Goal: Information Seeking & Learning: Learn about a topic

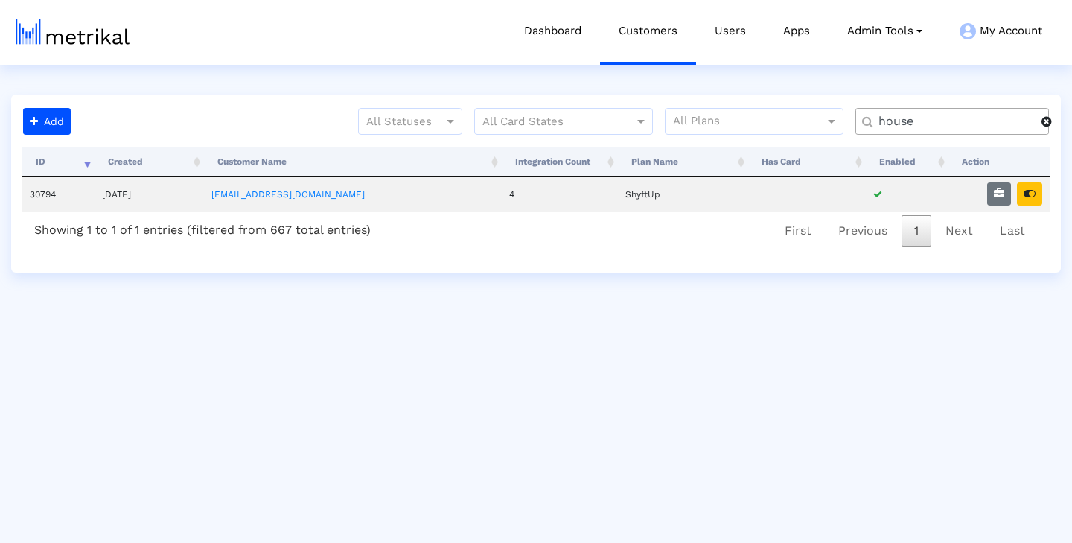
click at [1027, 199] on button "button" at bounding box center [1029, 193] width 25 height 23
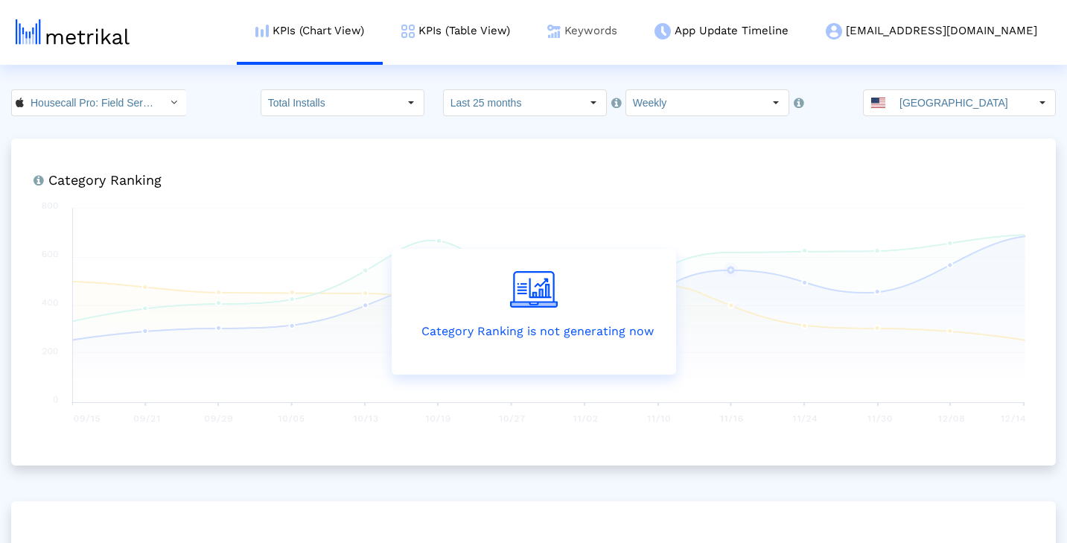
click at [618, 36] on link "Keywords" at bounding box center [582, 31] width 107 height 62
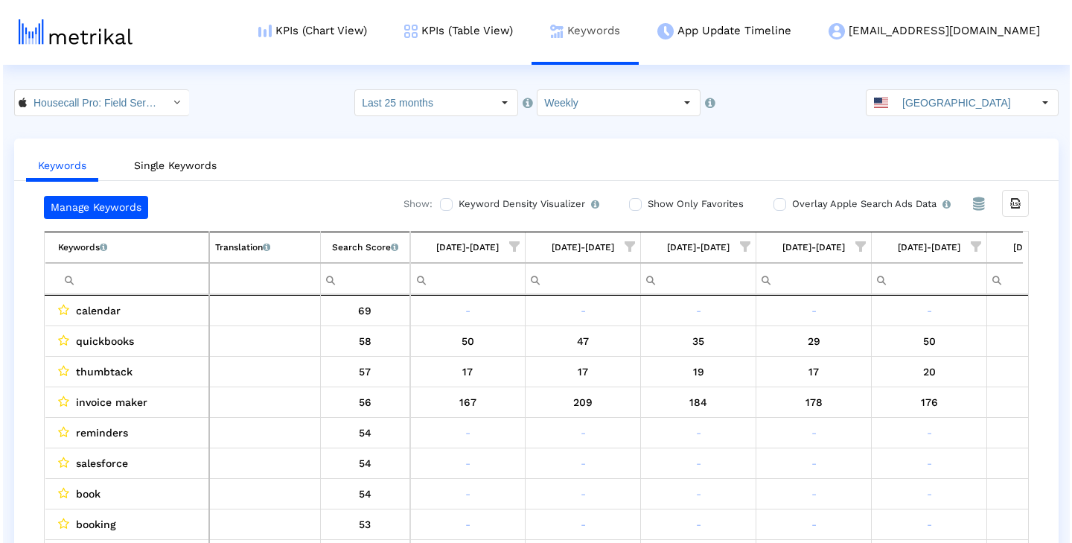
scroll to position [0, 2733]
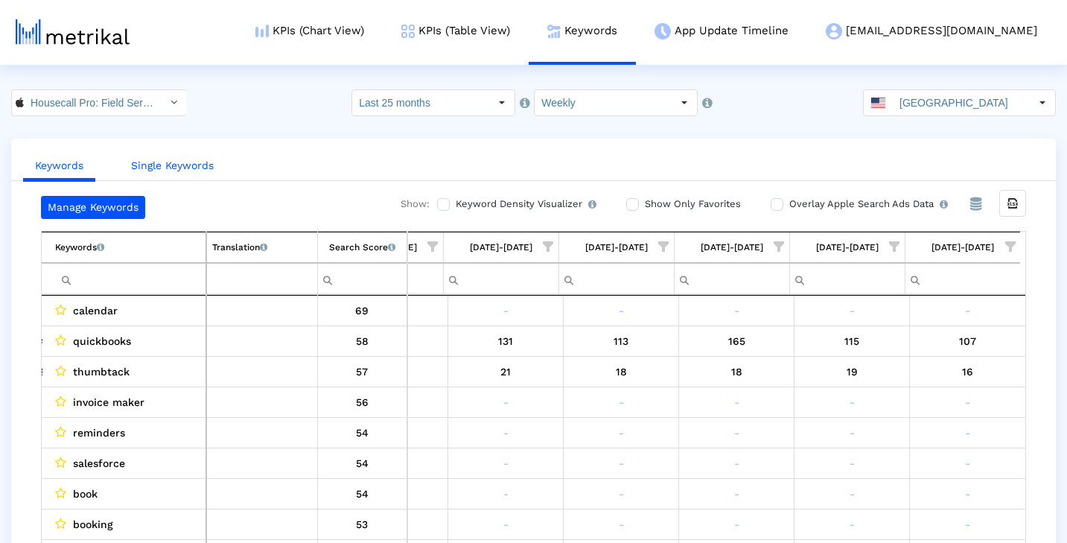
click at [185, 173] on link "Single Keywords" at bounding box center [172, 166] width 106 height 28
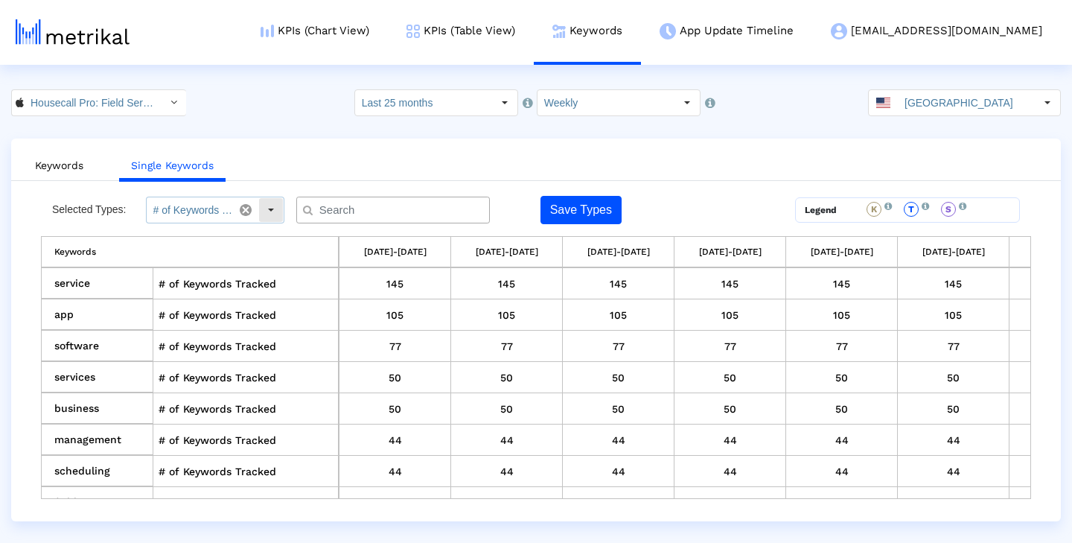
click at [269, 216] on div "Select" at bounding box center [271, 210] width 24 height 24
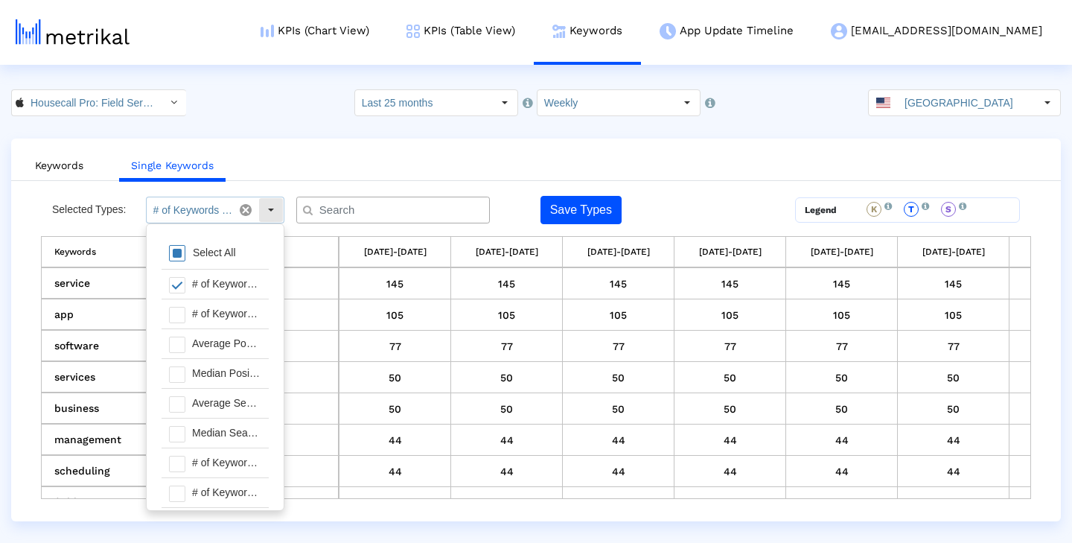
scroll to position [15, 0]
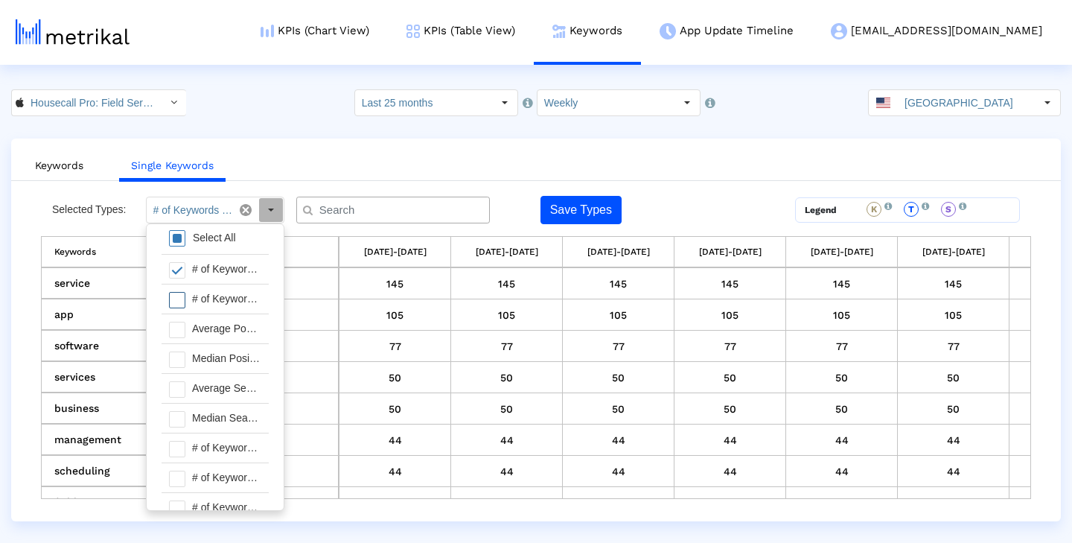
click at [178, 297] on span at bounding box center [177, 300] width 16 height 16
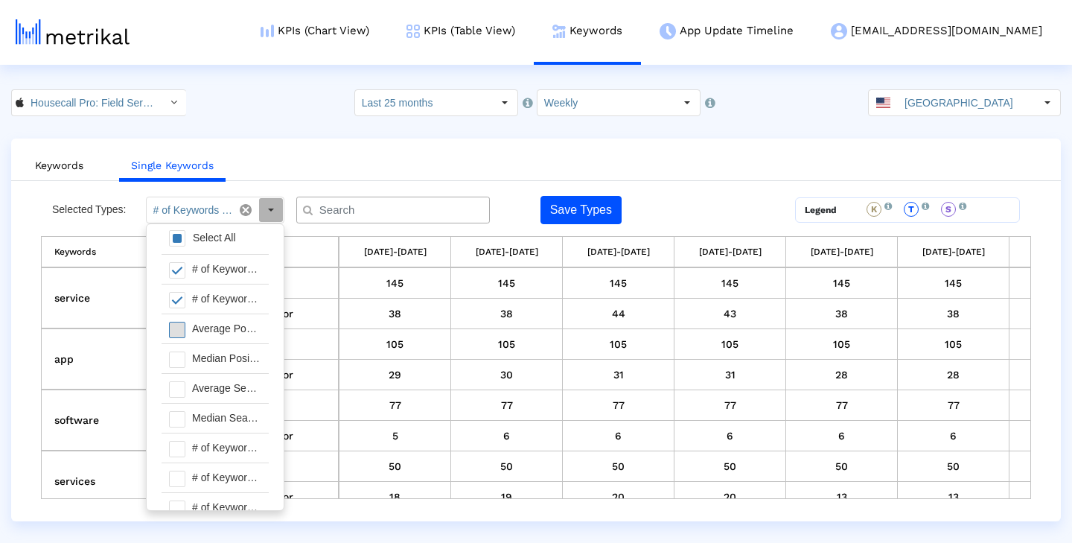
click at [181, 327] on span at bounding box center [177, 330] width 16 height 16
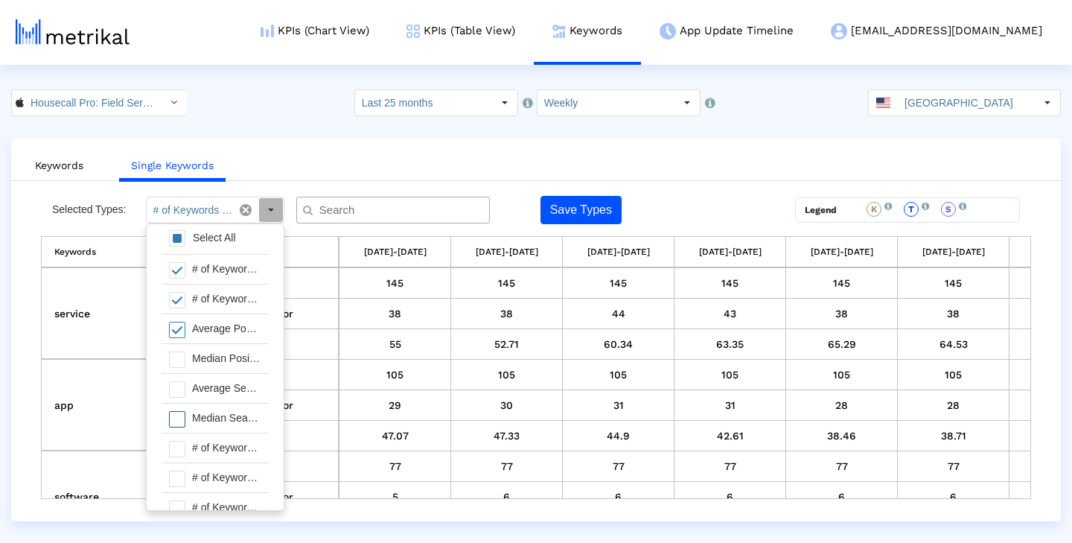
scroll to position [28, 0]
click at [178, 417] on span at bounding box center [177, 421] width 16 height 16
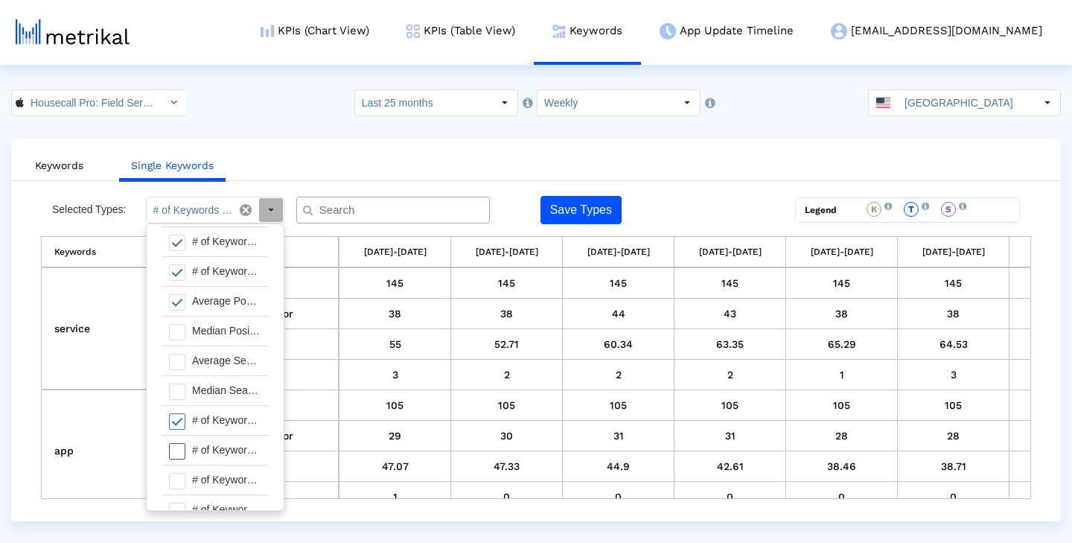
click at [178, 455] on span at bounding box center [177, 451] width 16 height 16
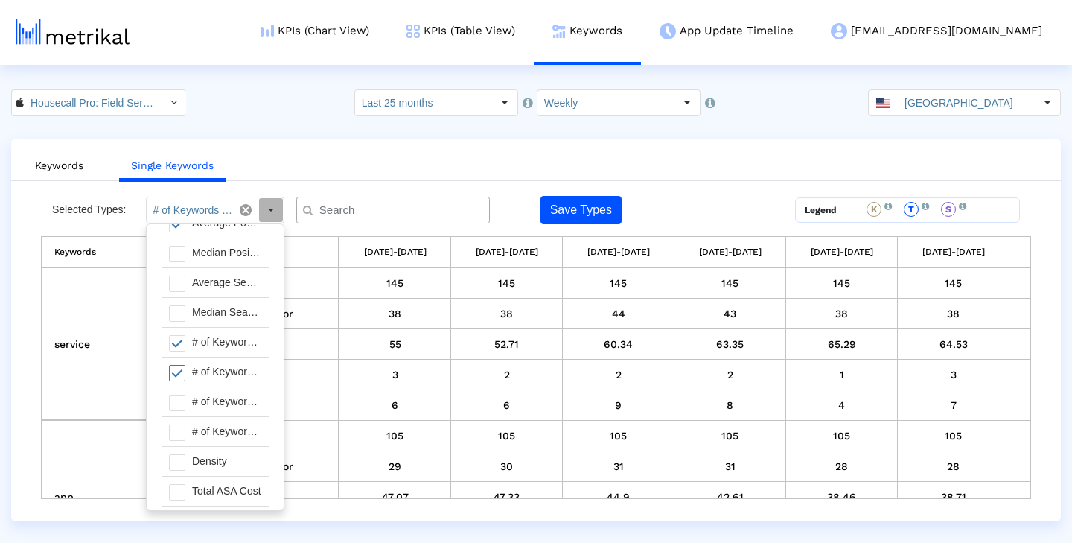
scroll to position [110, 0]
click at [179, 398] on span at bounding box center [177, 398] width 16 height 16
type input "# of Keywords Tracked, # of Keywords Ranked For, Average Position, # of Keyword…"
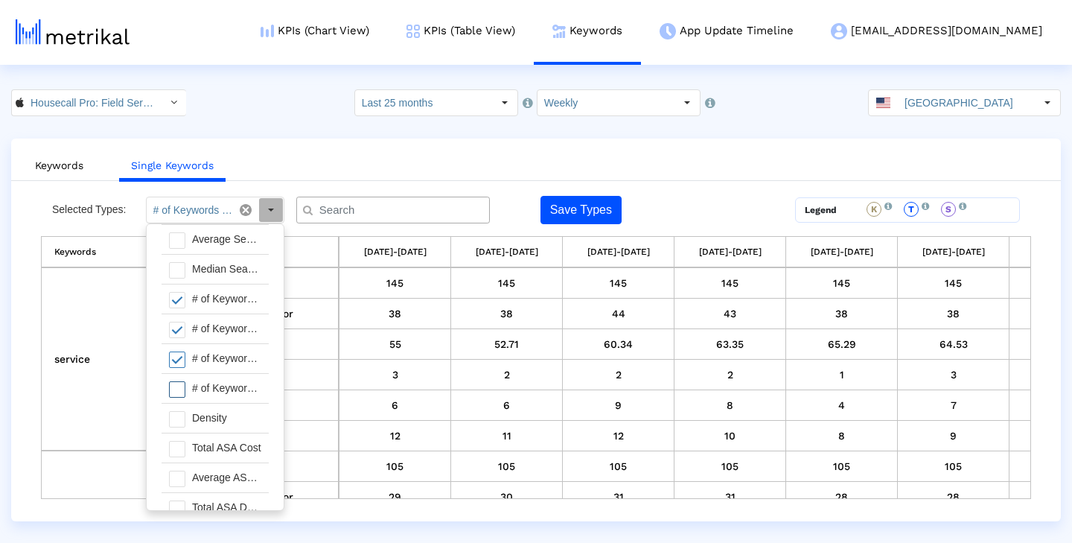
scroll to position [149, 0]
click at [352, 128] on crea-index "Housecall Pro: Field Service < 692833651 > Select how far back from today you w…" at bounding box center [536, 305] width 1072 height 432
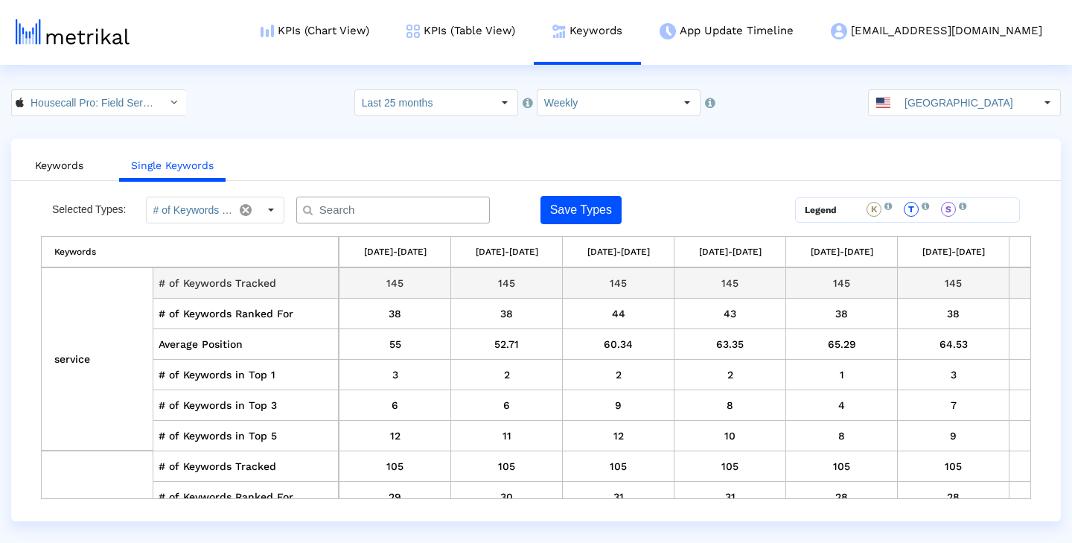
scroll to position [0, 0]
click at [377, 211] on input "text" at bounding box center [396, 211] width 175 height 16
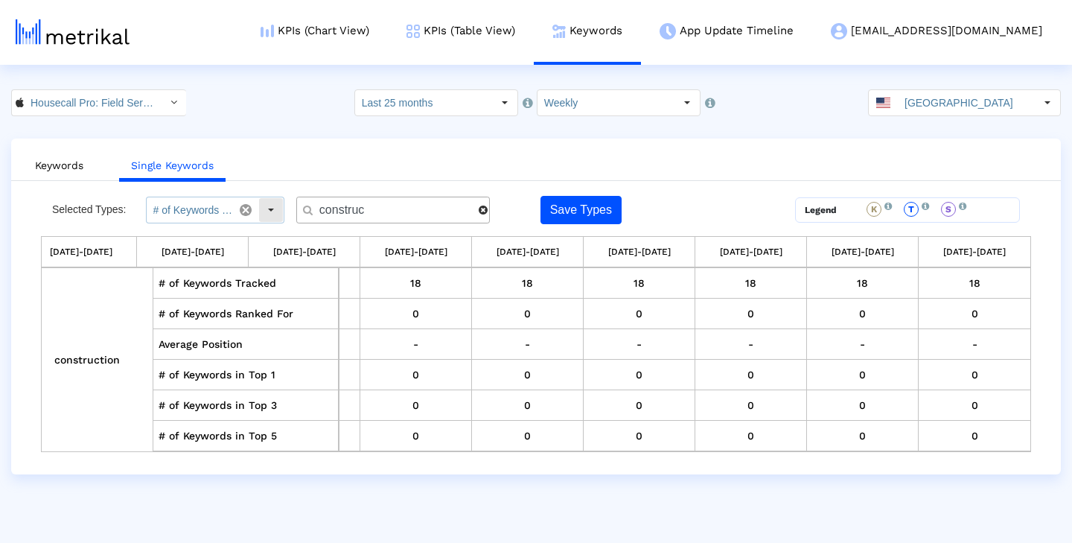
type input "construc"
click at [274, 212] on div "Select" at bounding box center [271, 210] width 24 height 24
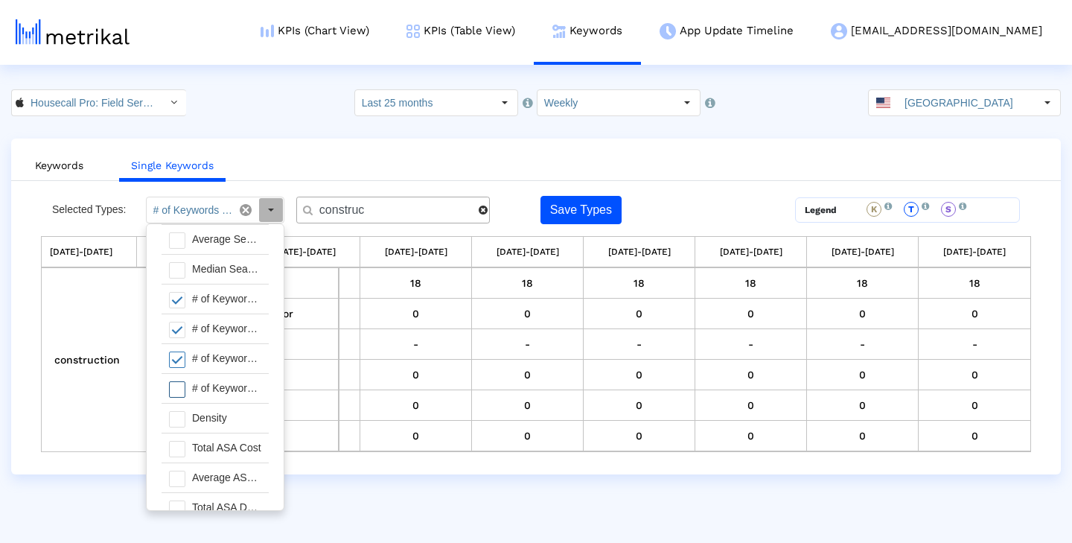
click at [178, 392] on span at bounding box center [177, 389] width 16 height 16
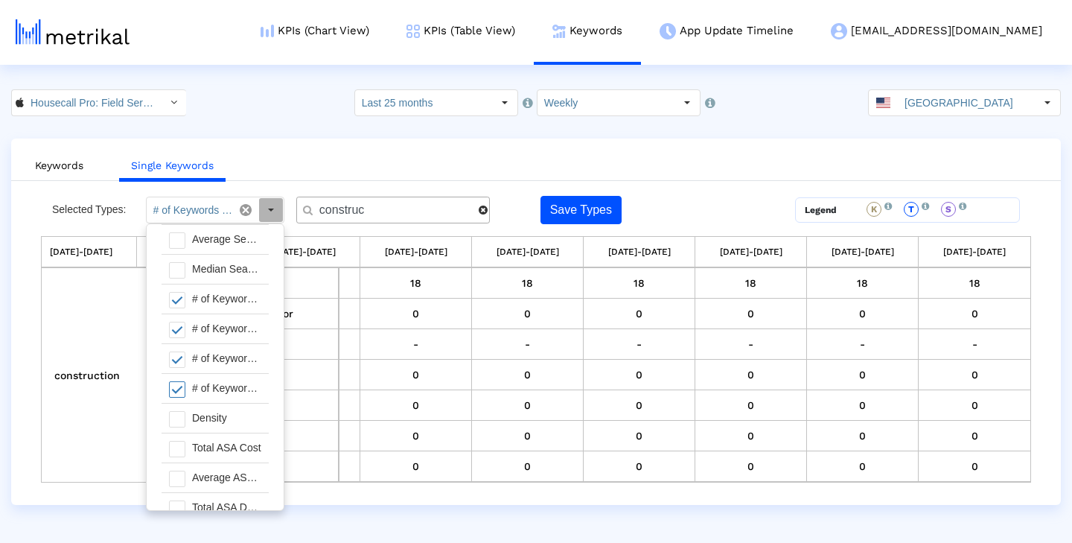
type input "# of Keywords Tracked, # of Keywords Ranked For, Average Position, # of Keyword…"
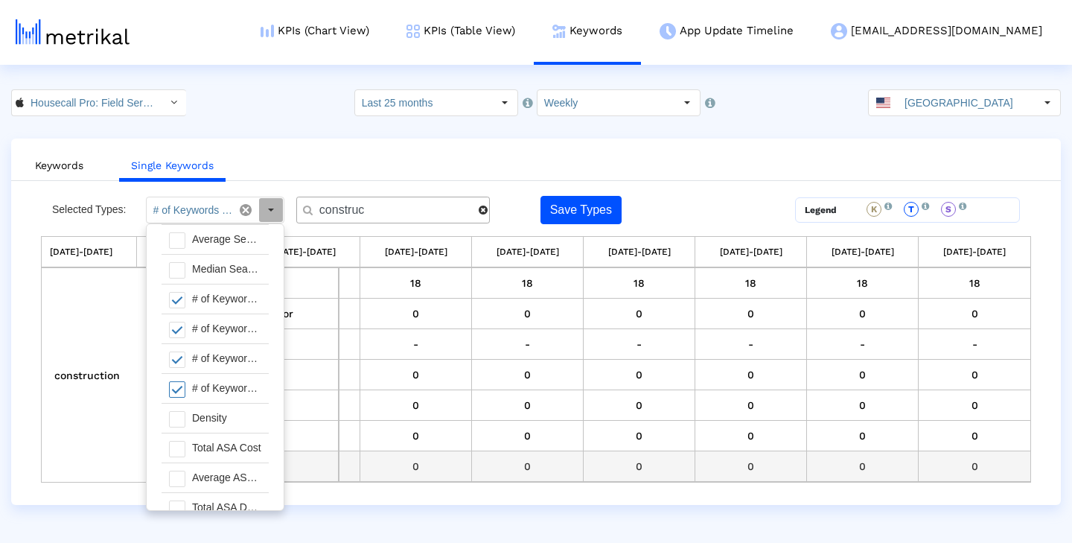
scroll to position [0, 0]
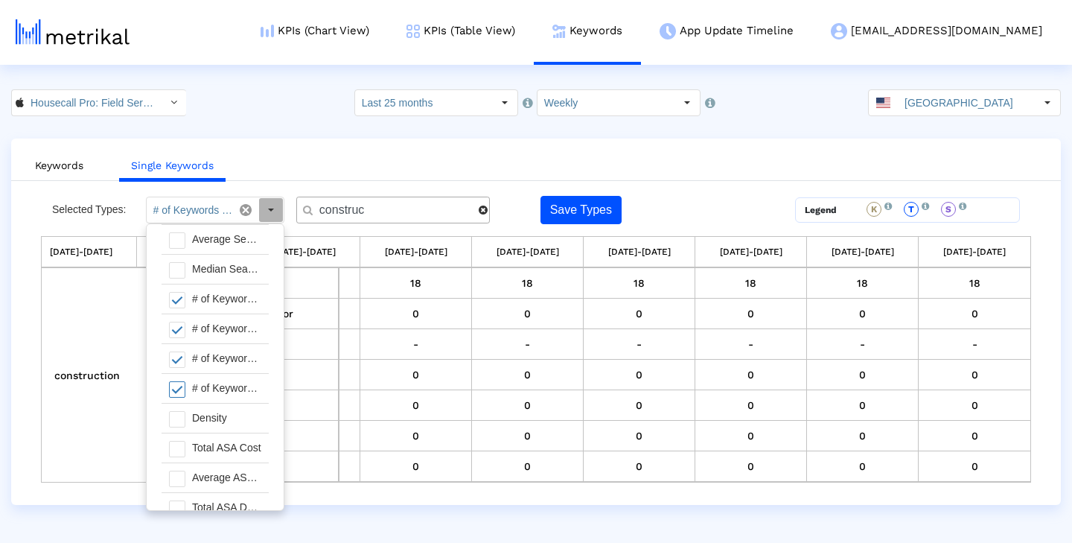
click at [686, 505] on div "Keywords Single Keywords Selected Types: # of Keywords Tracked, # of Keywords R…" at bounding box center [536, 321] width 1050 height 366
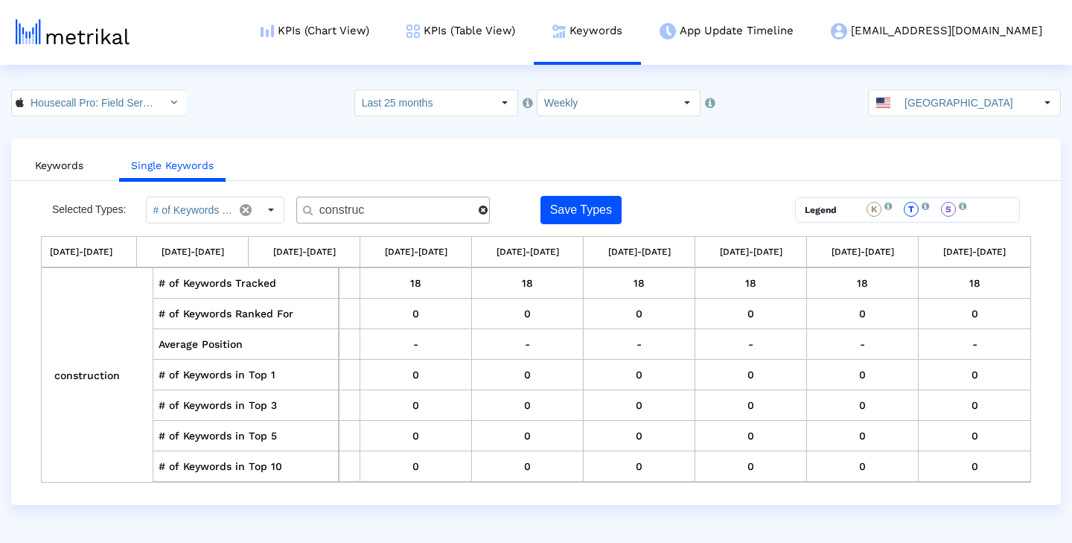
drag, startPoint x: 424, startPoint y: 211, endPoint x: 301, endPoint y: 211, distance: 123.6
click at [302, 211] on div "construc" at bounding box center [393, 210] width 194 height 27
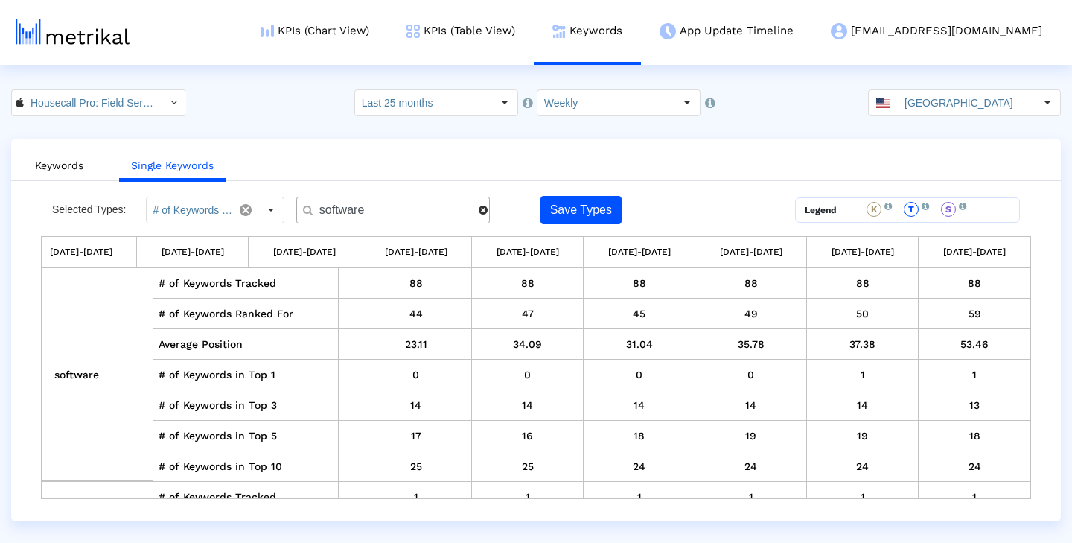
drag, startPoint x: 370, startPoint y: 207, endPoint x: 255, endPoint y: 202, distance: 114.8
click at [255, 202] on div "Selected Types: # of Keywords Tracked, # of Keywords Ranked For, Average Positi…" at bounding box center [412, 210] width 743 height 28
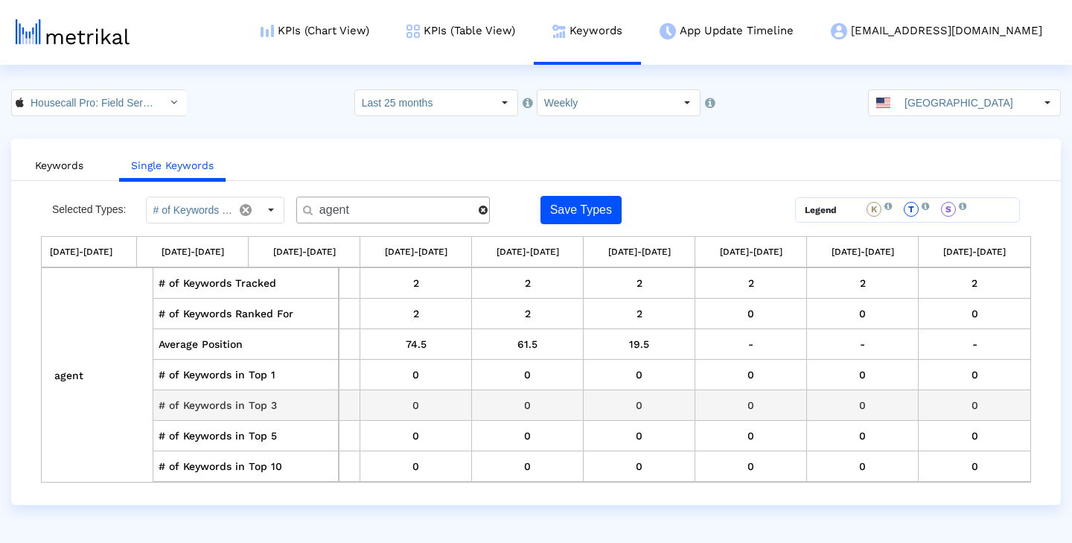
scroll to position [0, 2548]
drag, startPoint x: 409, startPoint y: 211, endPoint x: 301, endPoint y: 211, distance: 108.0
click at [301, 211] on div "agent" at bounding box center [393, 210] width 194 height 27
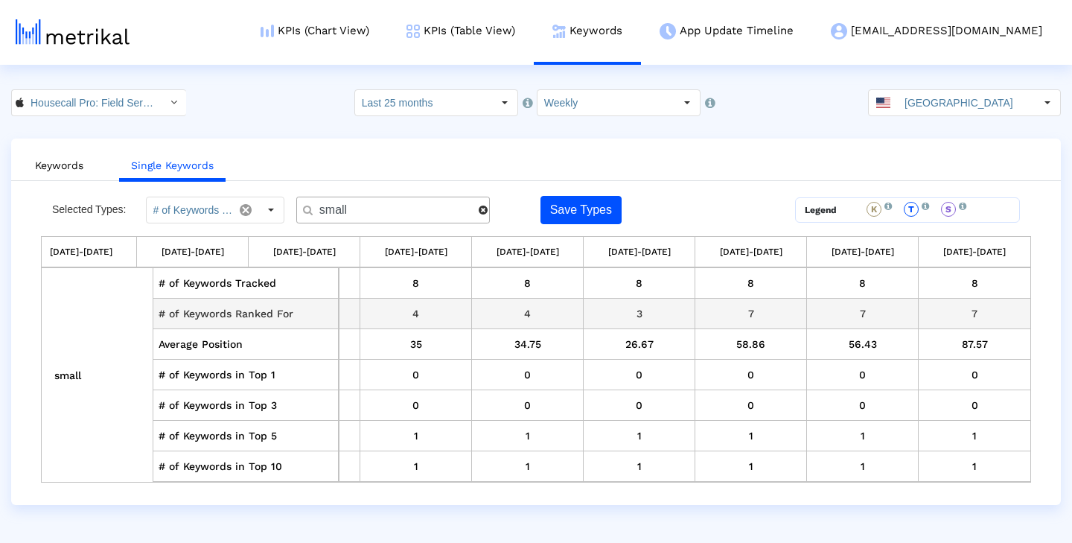
scroll to position [0, 0]
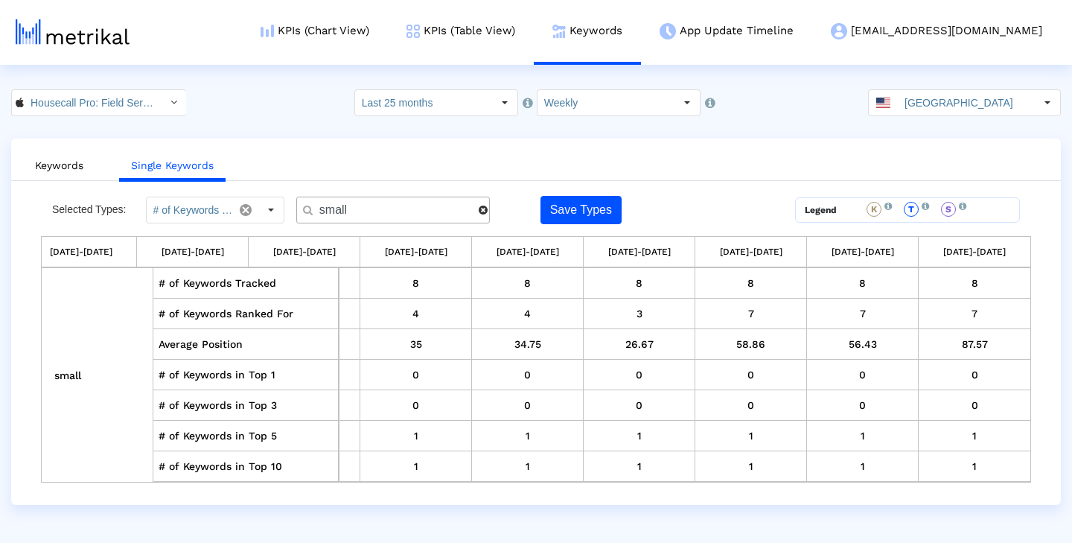
drag, startPoint x: 357, startPoint y: 206, endPoint x: 299, endPoint y: 206, distance: 58.1
click at [299, 206] on div "small" at bounding box center [393, 210] width 194 height 27
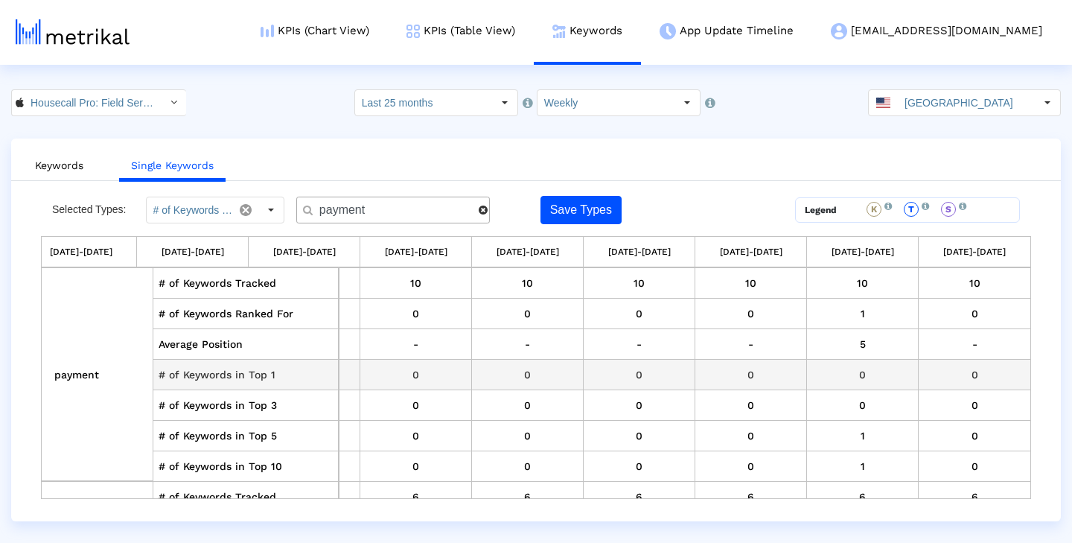
scroll to position [0, 2553]
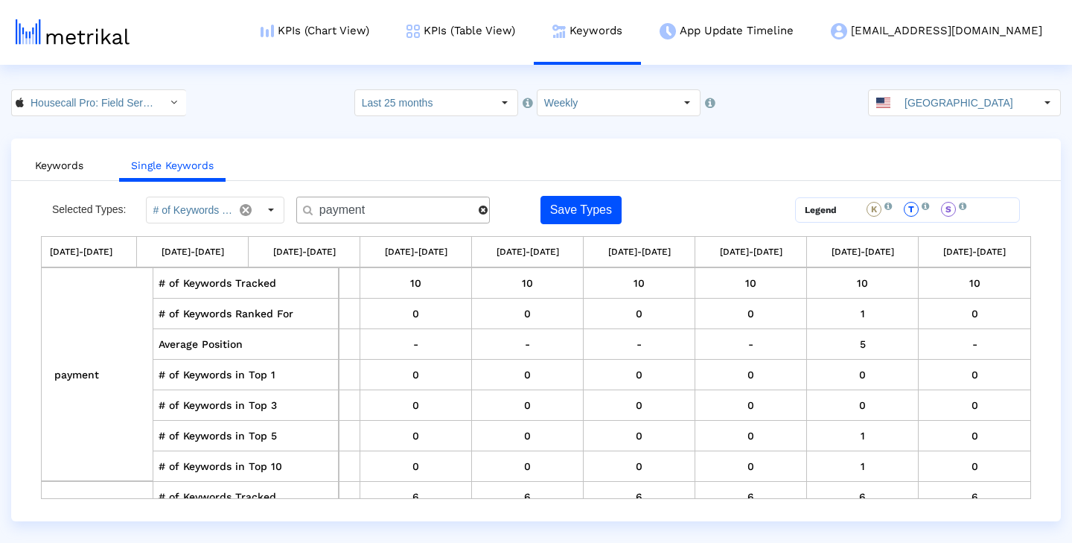
drag, startPoint x: 386, startPoint y: 211, endPoint x: 301, endPoint y: 211, distance: 85.6
click at [302, 211] on div "payment" at bounding box center [393, 210] width 194 height 27
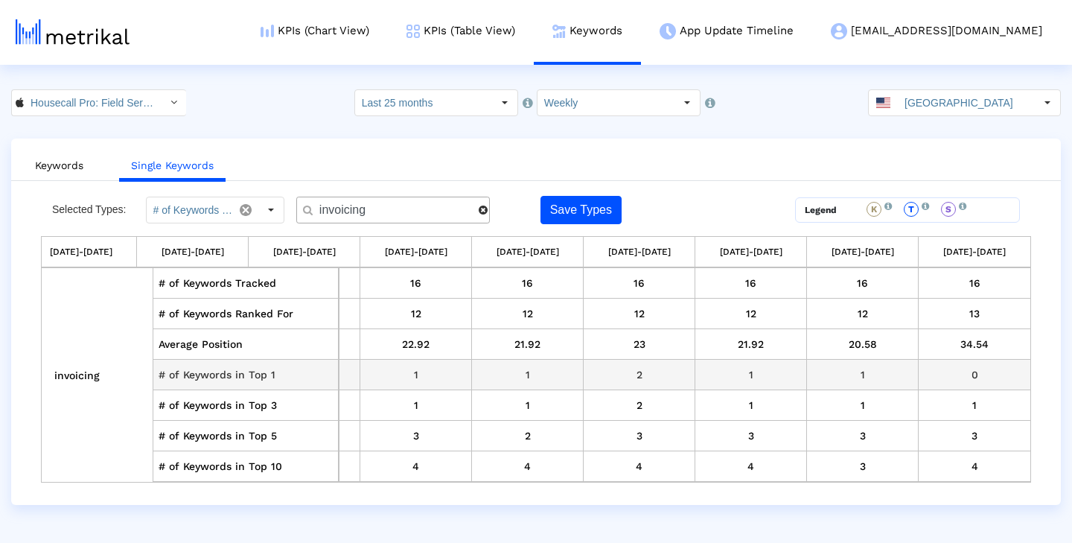
scroll to position [0, 0]
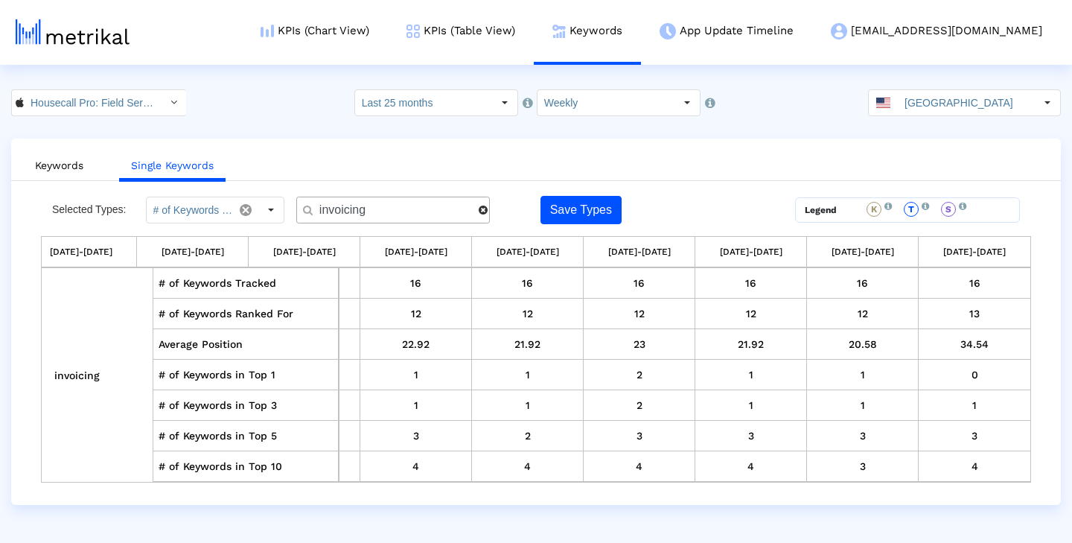
drag, startPoint x: 407, startPoint y: 204, endPoint x: 307, endPoint y: 204, distance: 100.5
click at [307, 204] on div "invoicing" at bounding box center [393, 210] width 194 height 27
drag, startPoint x: 404, startPoint y: 211, endPoint x: 308, endPoint y: 208, distance: 96.1
click at [309, 208] on input "invoice2go" at bounding box center [394, 211] width 170 height 16
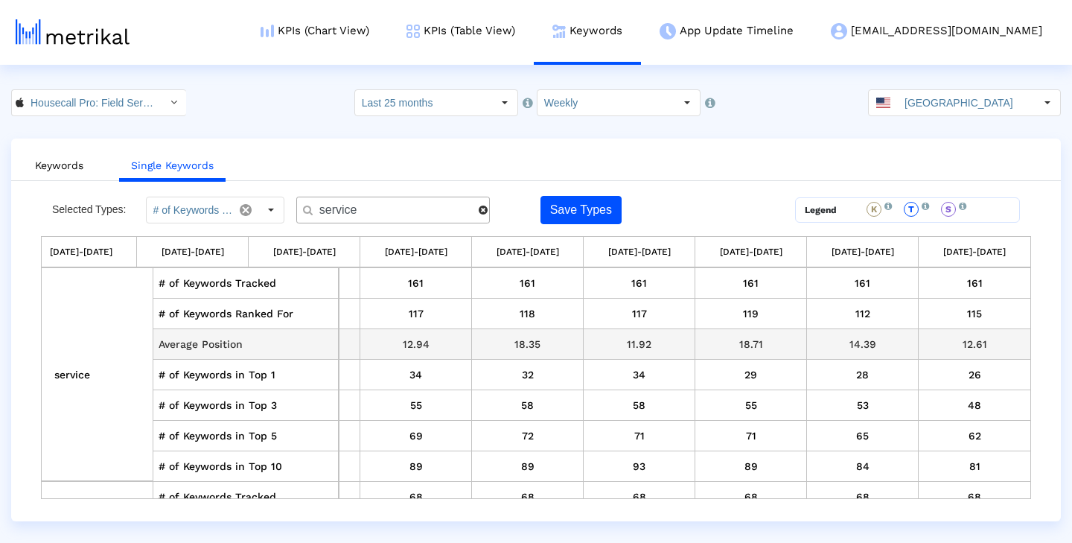
scroll to position [0, 2553]
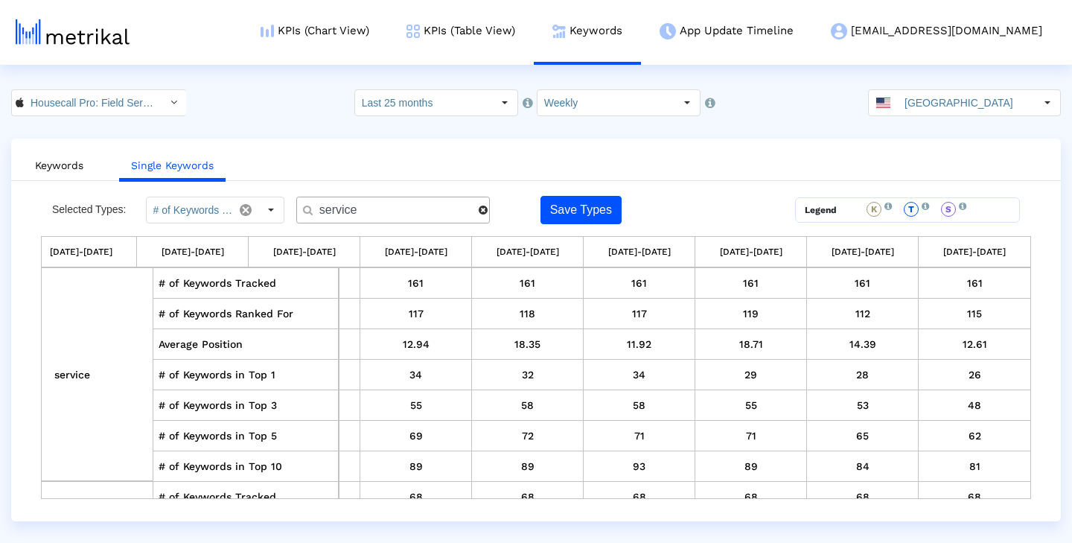
drag, startPoint x: 372, startPoint y: 213, endPoint x: 261, endPoint y: 209, distance: 111.0
click at [261, 209] on div "Selected Types: # of Keywords Tracked, # of Keywords Ranked For, Average Positi…" at bounding box center [412, 210] width 743 height 28
type input "p"
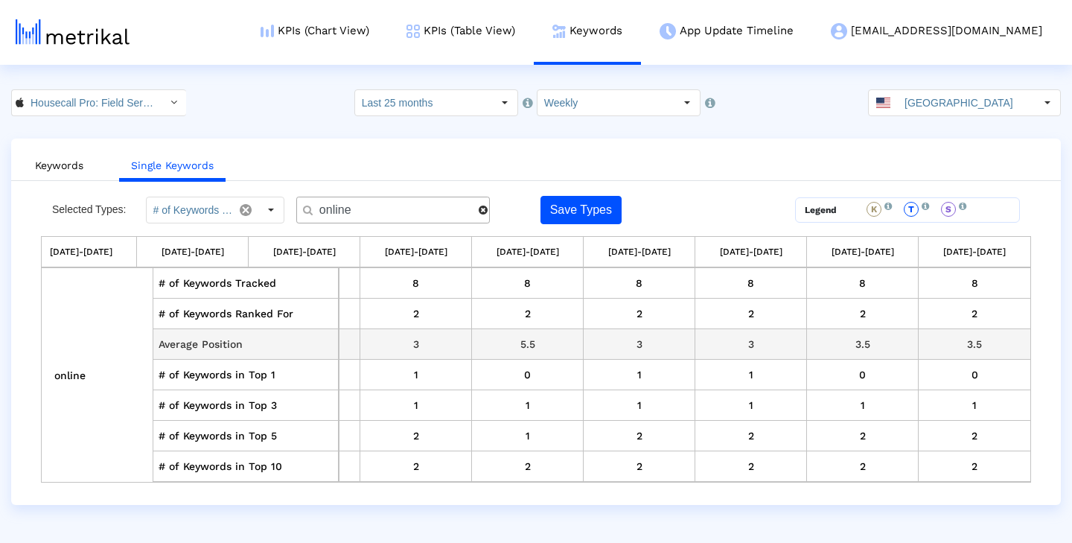
scroll to position [0, 0]
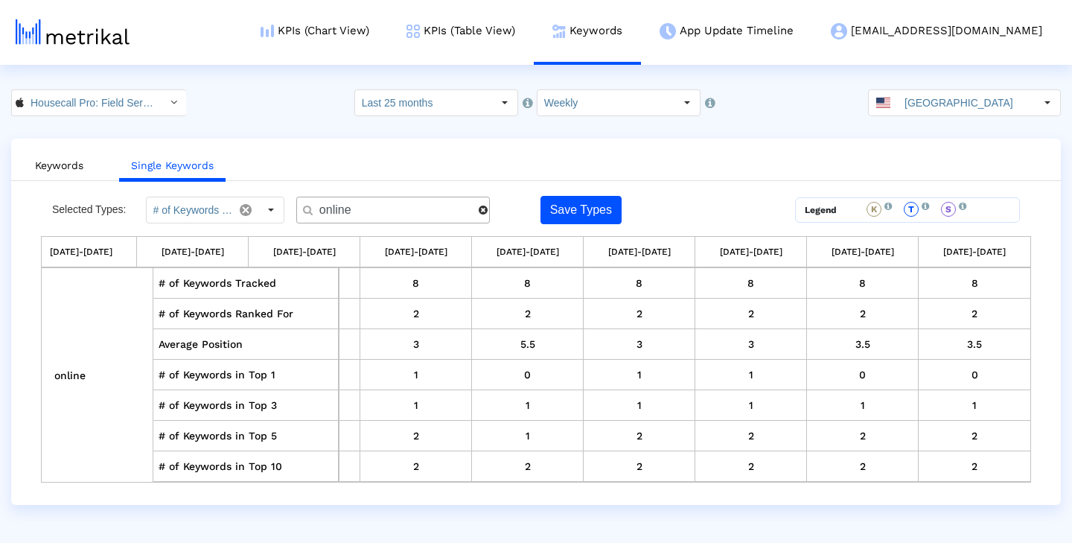
drag, startPoint x: 317, startPoint y: 210, endPoint x: 211, endPoint y: 208, distance: 106.5
click at [211, 208] on div "Selected Types: # of Keywords Tracked, # of Keywords Ranked For, Average Positi…" at bounding box center [412, 210] width 743 height 28
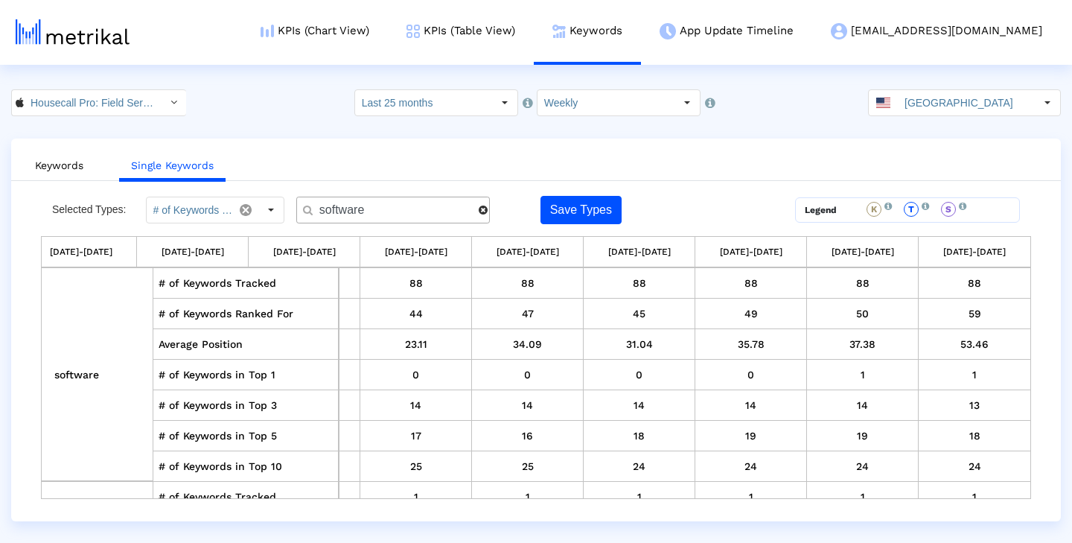
drag, startPoint x: 403, startPoint y: 208, endPoint x: 262, endPoint y: 208, distance: 140.7
click at [263, 208] on div "Selected Types: # of Keywords Tracked, # of Keywords Ranked For, Average Positi…" at bounding box center [412, 210] width 743 height 28
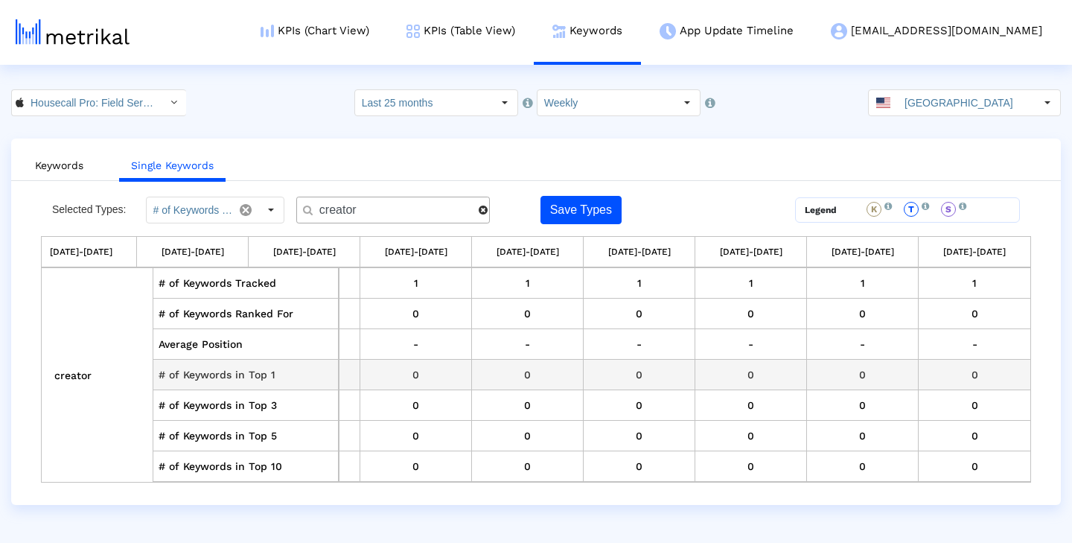
scroll to position [0, 2548]
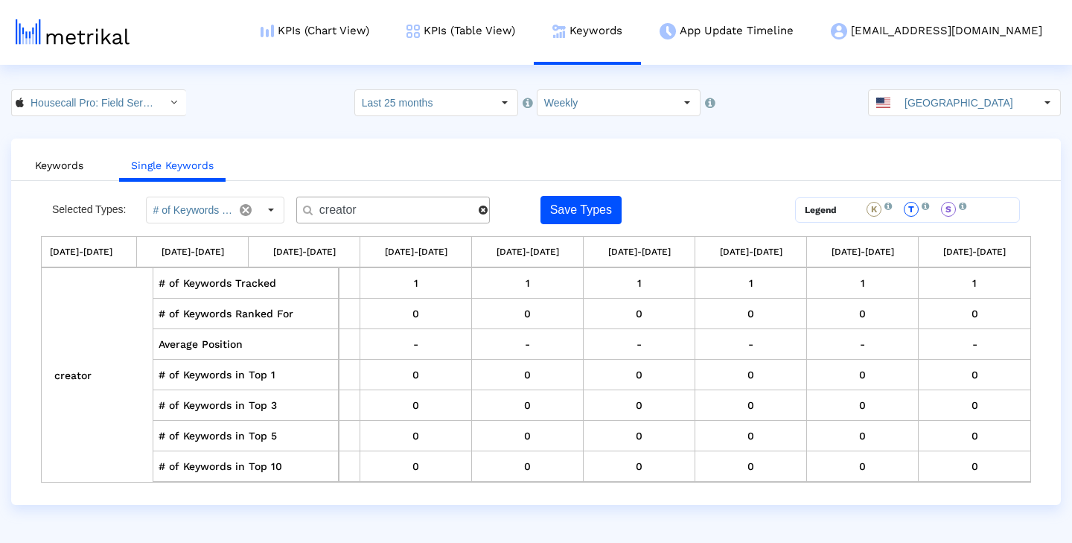
drag, startPoint x: 392, startPoint y: 217, endPoint x: 281, endPoint y: 217, distance: 111.7
click at [281, 217] on div "Selected Types: # of Keywords Tracked, # of Keywords Ranked For, Average Positi…" at bounding box center [412, 210] width 743 height 28
drag, startPoint x: 363, startPoint y: 213, endPoint x: 299, endPoint y: 213, distance: 64.0
click at [299, 213] on div "creator" at bounding box center [393, 210] width 194 height 27
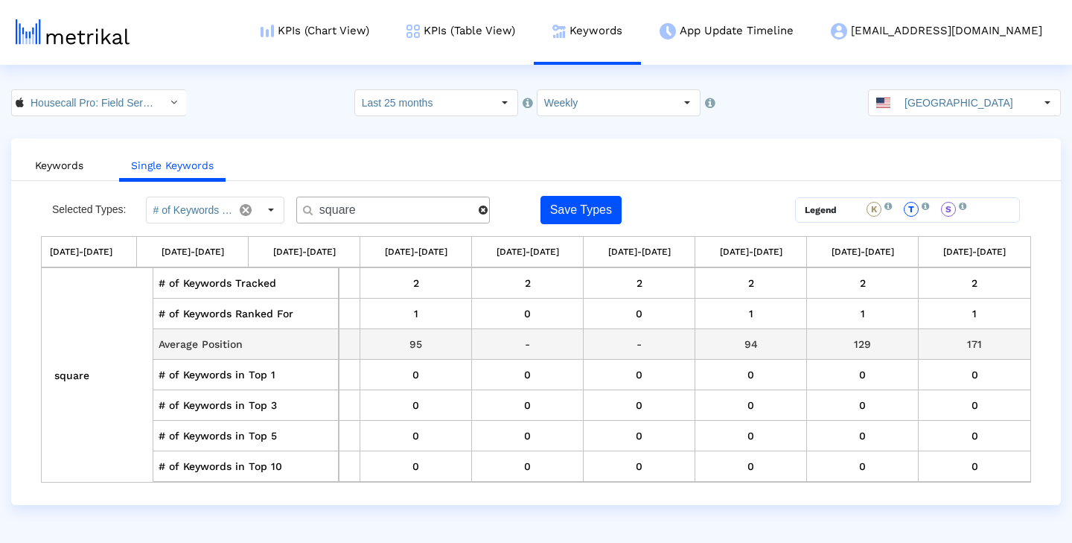
scroll to position [0, 0]
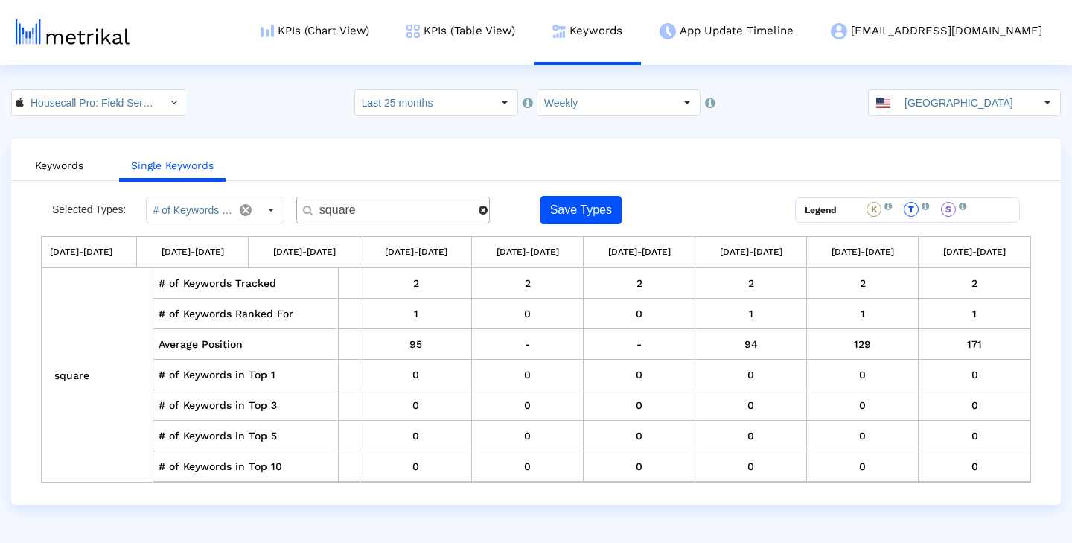
drag, startPoint x: 381, startPoint y: 208, endPoint x: 284, endPoint y: 206, distance: 96.8
click at [284, 206] on div "Selected Types: # of Keywords Tracked, # of Keywords Ranked For, Average Positi…" at bounding box center [412, 210] width 743 height 28
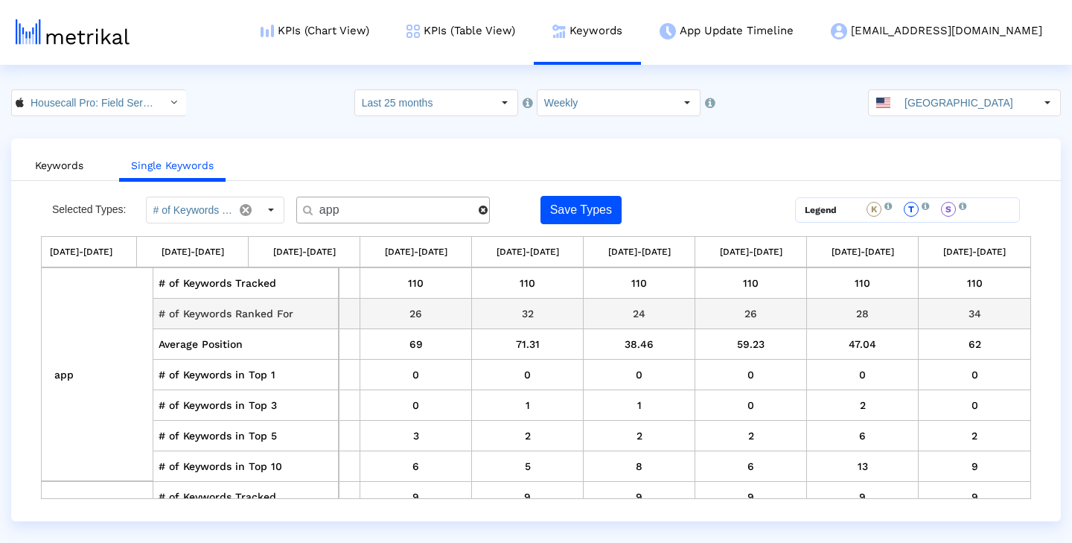
scroll to position [0, 2553]
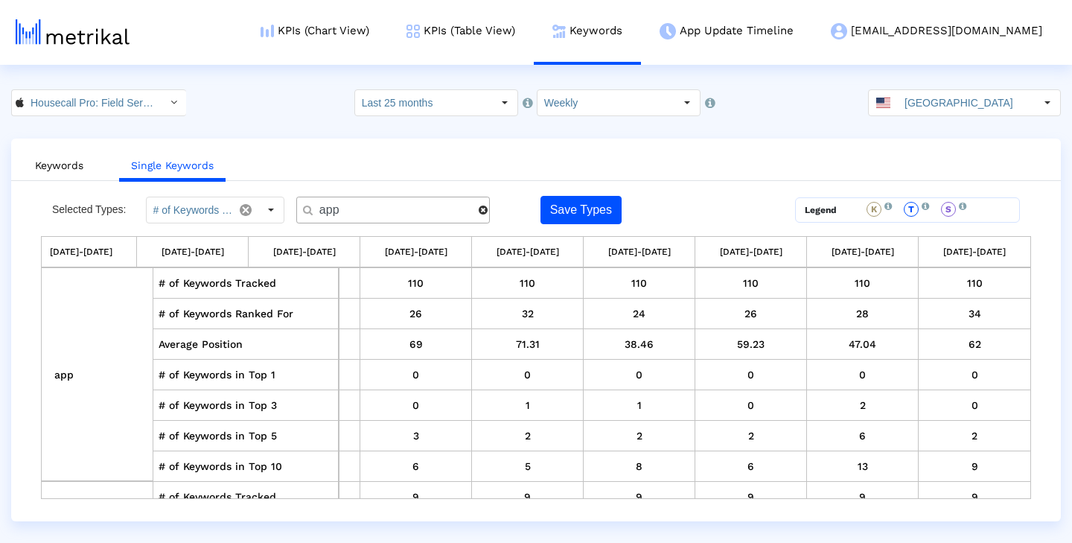
drag, startPoint x: 350, startPoint y: 213, endPoint x: 272, endPoint y: 213, distance: 78.2
click at [272, 213] on div "Selected Types: # of Keywords Tracked, # of Keywords Ranked For, Average Positi…" at bounding box center [412, 210] width 743 height 28
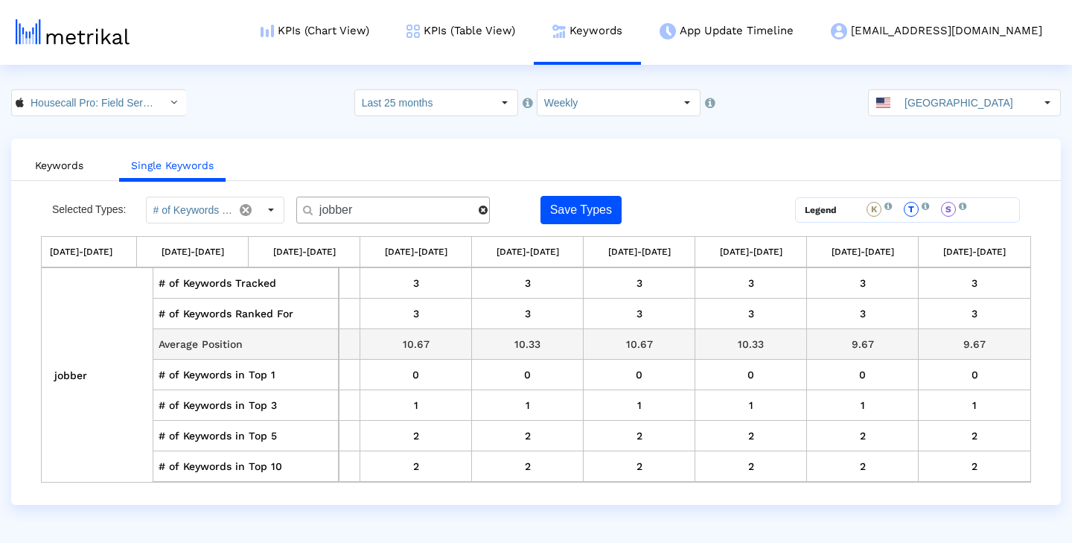
scroll to position [0, 0]
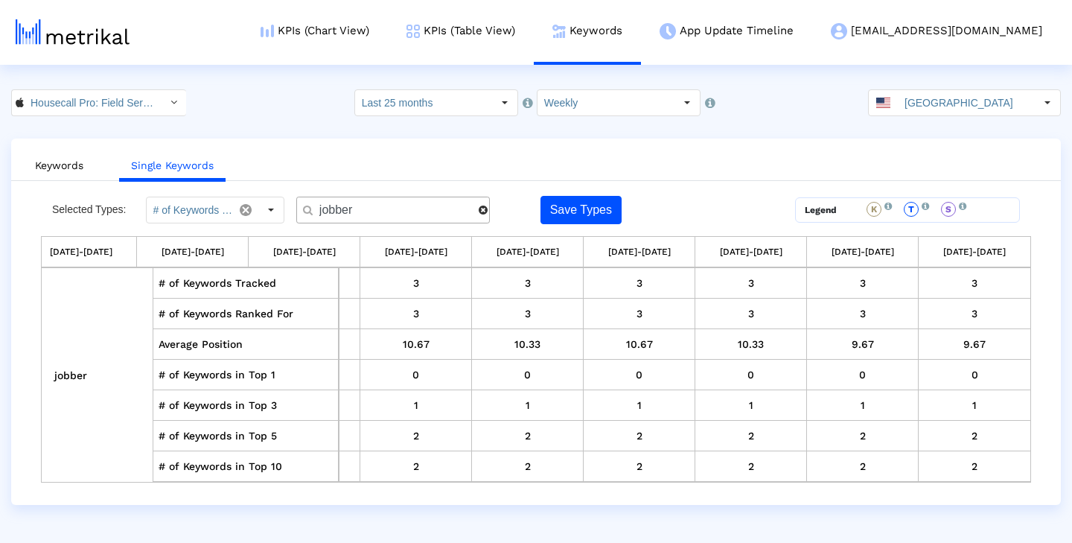
drag, startPoint x: 364, startPoint y: 210, endPoint x: 305, endPoint y: 208, distance: 58.8
click at [305, 208] on div "jobber" at bounding box center [393, 210] width 194 height 27
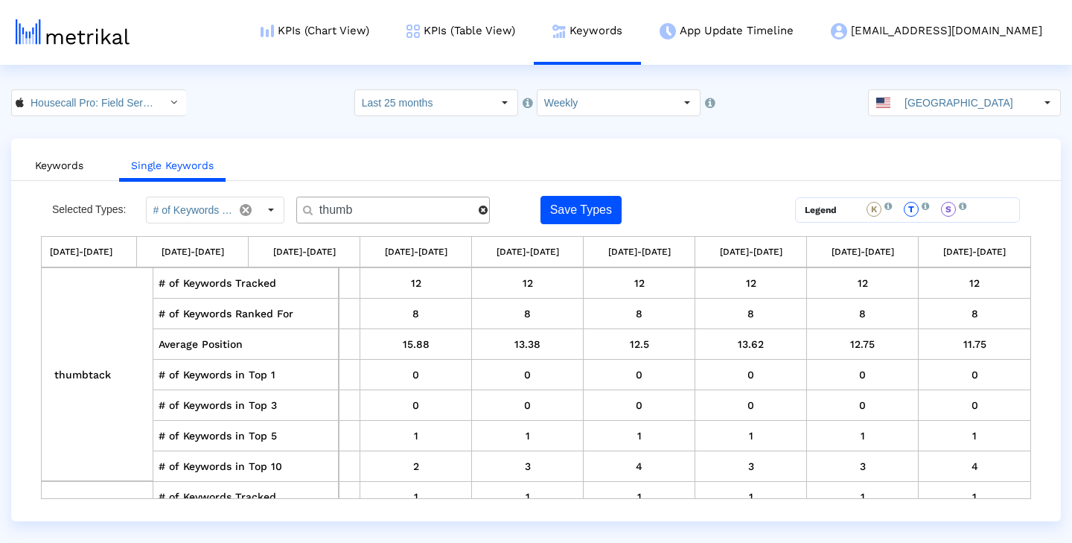
scroll to position [0, 2553]
drag, startPoint x: 378, startPoint y: 208, endPoint x: 246, endPoint y: 209, distance: 132.5
click at [246, 209] on div "Selected Types: # of Keywords Tracked, # of Keywords Ranked For, Average Positi…" at bounding box center [412, 210] width 743 height 28
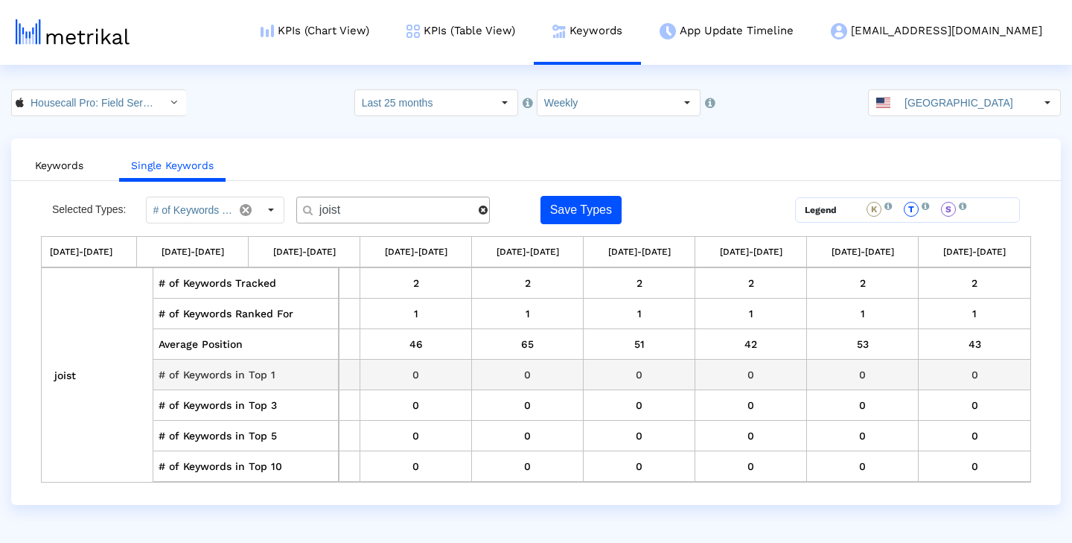
scroll to position [0, 0]
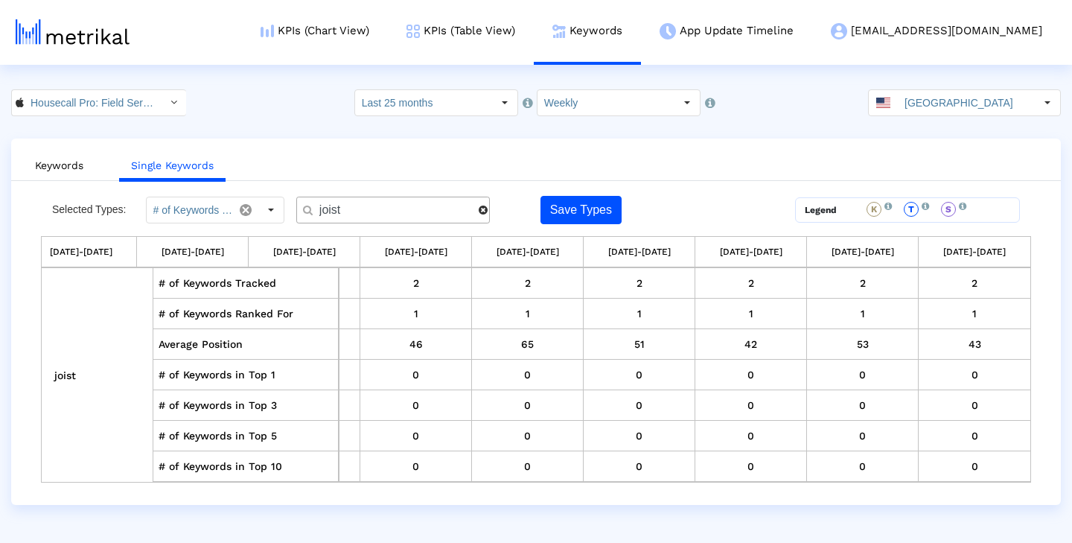
drag, startPoint x: 353, startPoint y: 215, endPoint x: 301, endPoint y: 212, distance: 52.2
click at [301, 212] on div "joist" at bounding box center [393, 210] width 194 height 27
drag, startPoint x: 404, startPoint y: 210, endPoint x: 270, endPoint y: 210, distance: 133.3
click at [270, 210] on div "Selected Types: # of Keywords Tracked, # of Keywords Ranked For, Average Positi…" at bounding box center [412, 210] width 743 height 28
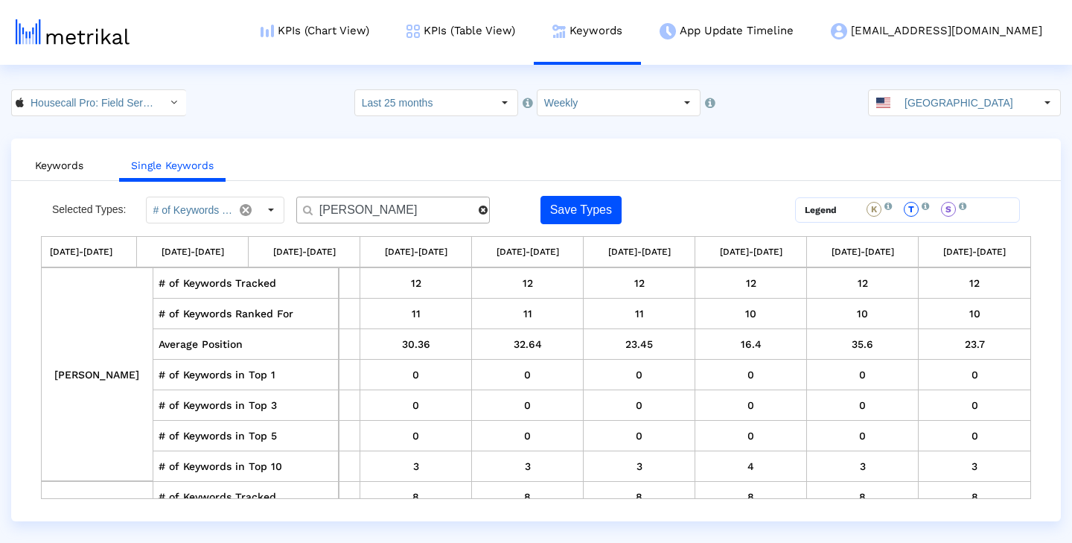
drag, startPoint x: 366, startPoint y: 209, endPoint x: 260, endPoint y: 209, distance: 105.7
click at [260, 209] on div "Selected Types: # of Keywords Tracked, # of Keywords Ranked For, Average Positi…" at bounding box center [412, 210] width 743 height 28
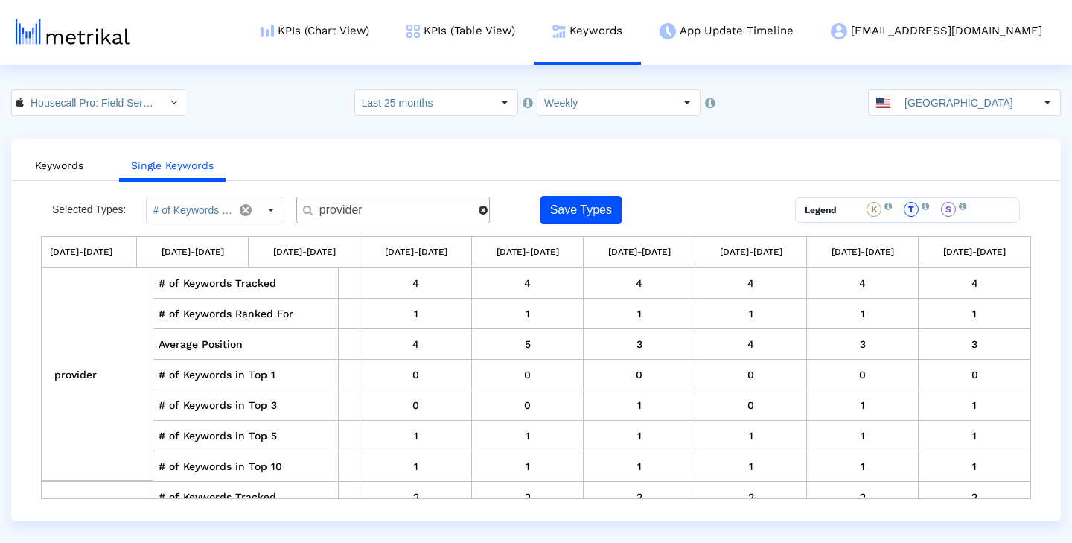
drag, startPoint x: 378, startPoint y: 209, endPoint x: 254, endPoint y: 209, distance: 124.3
click at [254, 209] on div "Selected Types: # of Keywords Tracked, # of Keywords Ranked For, Average Positi…" at bounding box center [412, 210] width 743 height 28
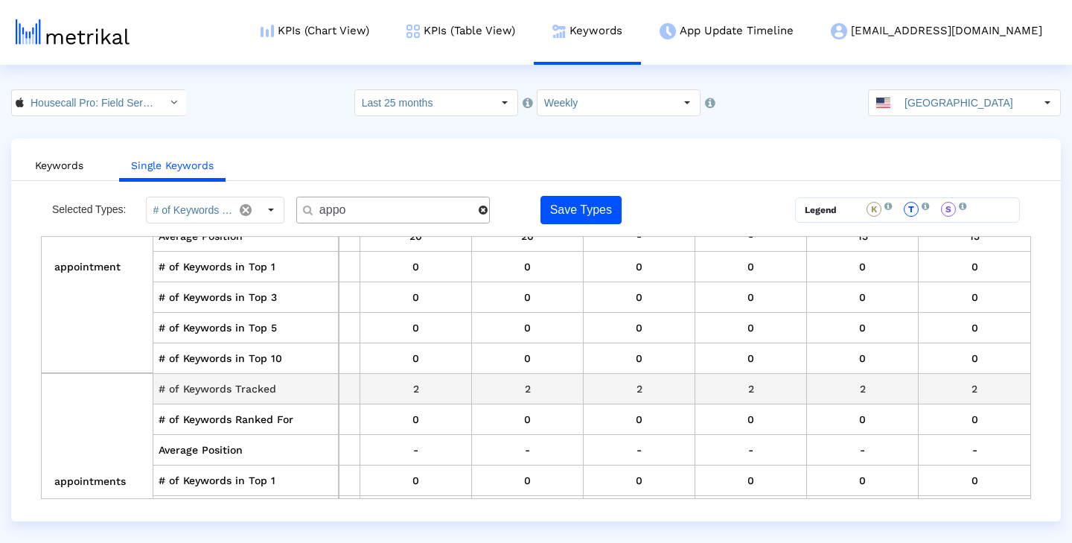
scroll to position [48, 2551]
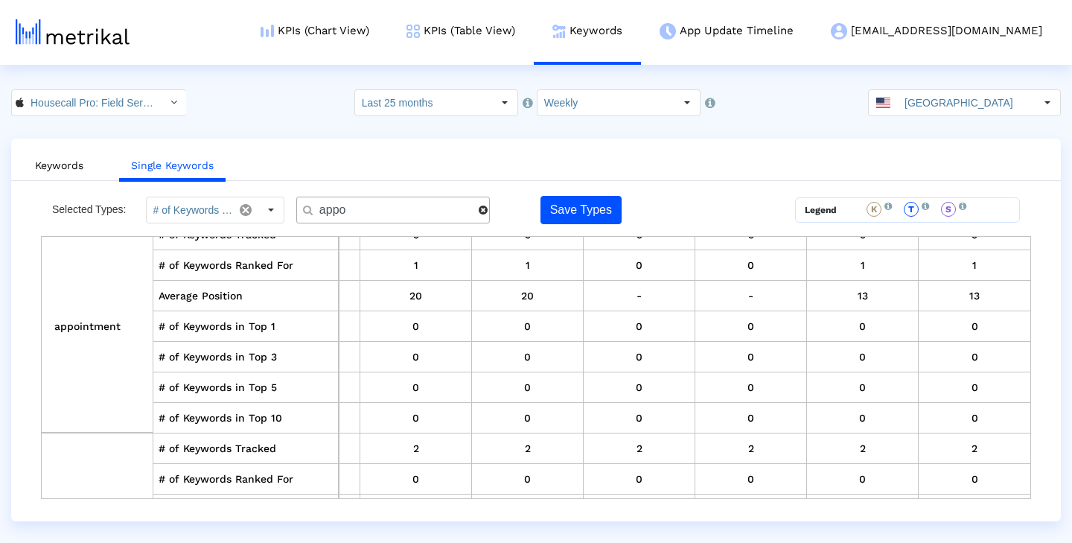
drag, startPoint x: 379, startPoint y: 215, endPoint x: 316, endPoint y: 215, distance: 62.5
click at [316, 215] on input "appo" at bounding box center [394, 211] width 170 height 16
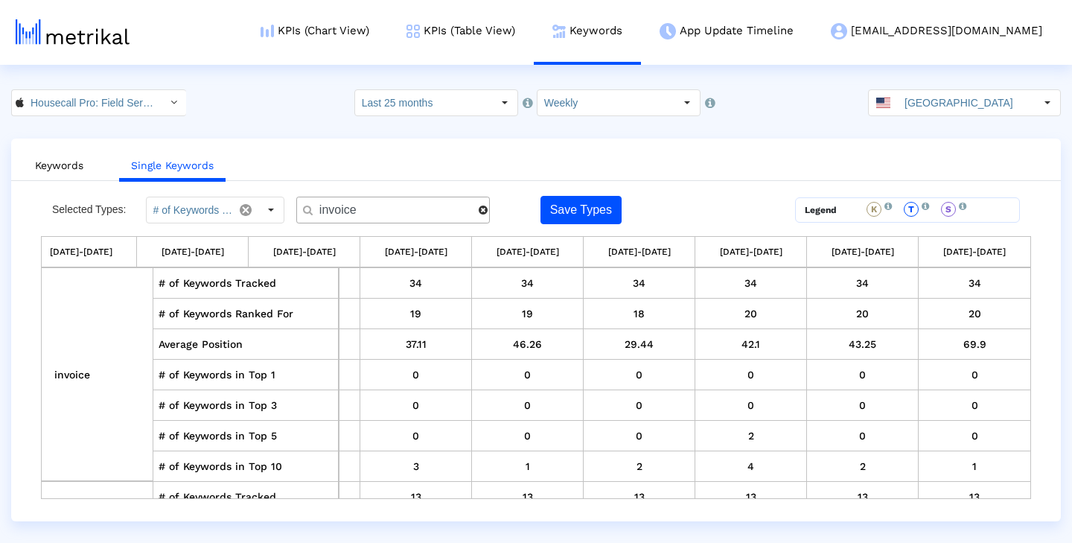
drag, startPoint x: 369, startPoint y: 208, endPoint x: 249, endPoint y: 203, distance: 120.0
click at [249, 203] on div "Selected Types: # of Keywords Tracked, # of Keywords Ranked For, Average Positi…" at bounding box center [412, 210] width 743 height 28
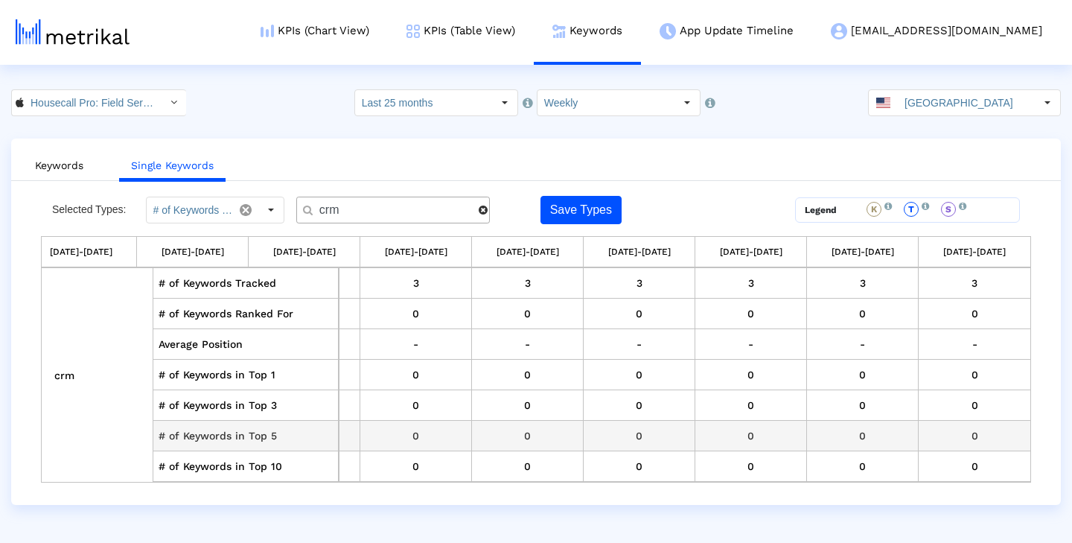
scroll to position [0, 0]
drag, startPoint x: 371, startPoint y: 211, endPoint x: 298, endPoint y: 210, distance: 73.0
click at [298, 210] on div "crm" at bounding box center [393, 210] width 194 height 27
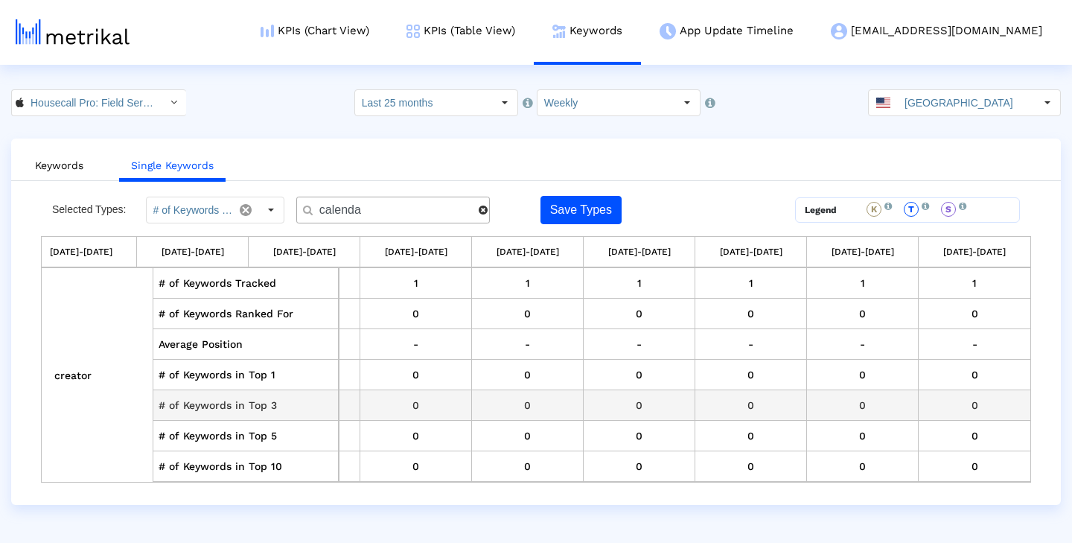
type input "calendar"
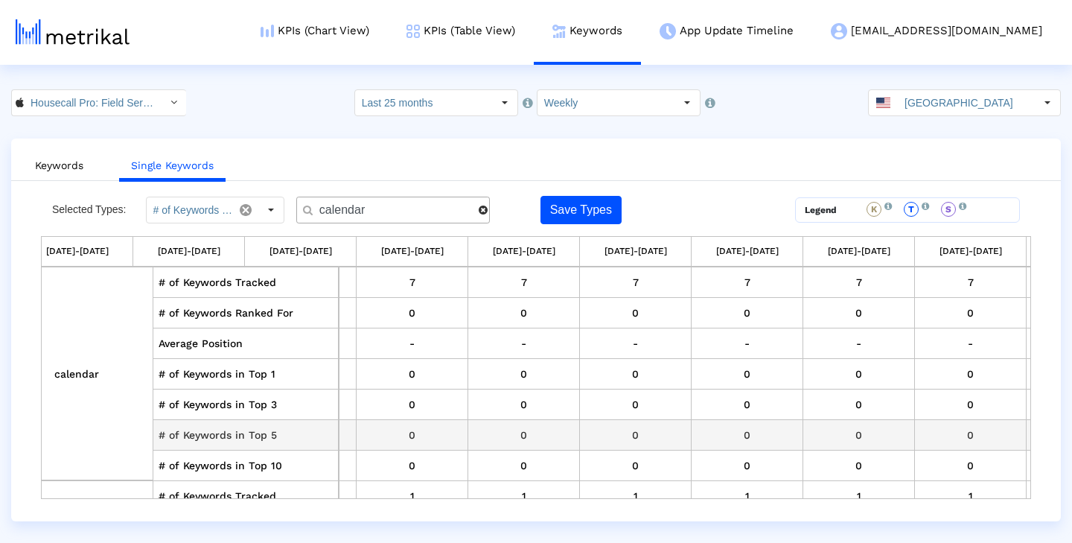
scroll to position [1, 1992]
